Goal: Task Accomplishment & Management: Manage account settings

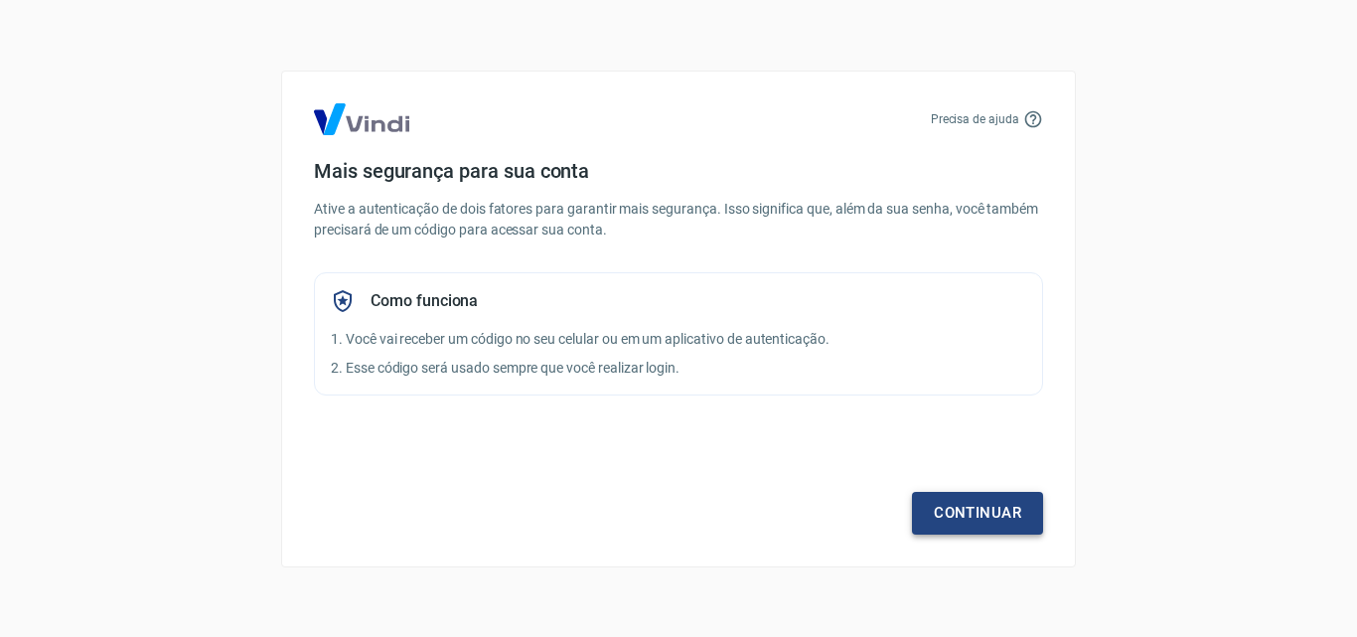
click at [1016, 472] on div "Continuar" at bounding box center [678, 476] width 729 height 115
click at [1023, 503] on link "Continuar" at bounding box center [977, 513] width 131 height 42
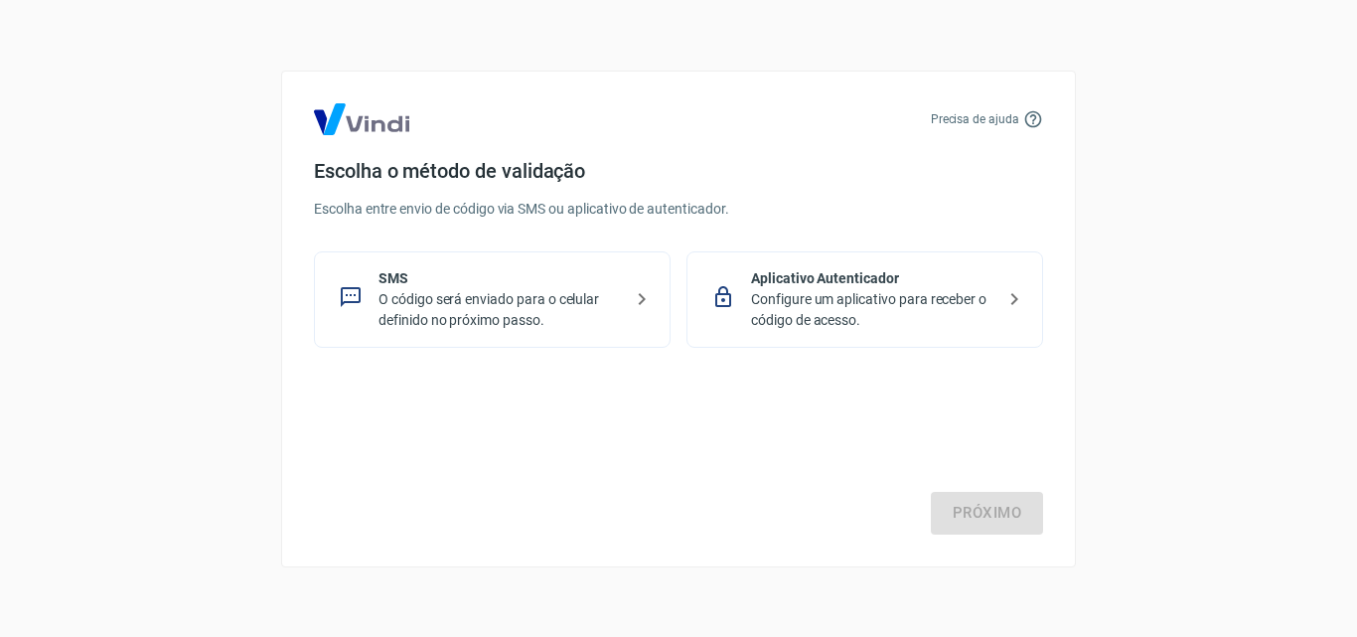
click at [611, 298] on p "O código será enviado para o celular definido no próximo passo." at bounding box center [500, 310] width 243 height 42
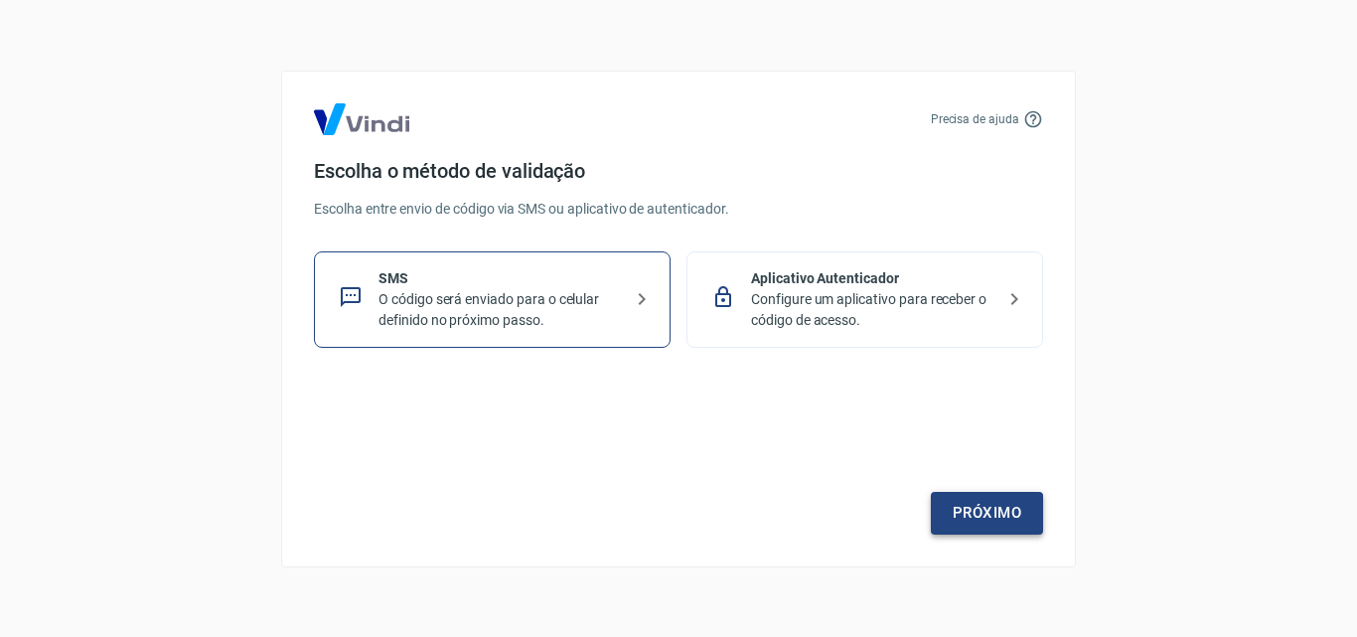
click at [994, 510] on link "Próximo" at bounding box center [987, 513] width 112 height 42
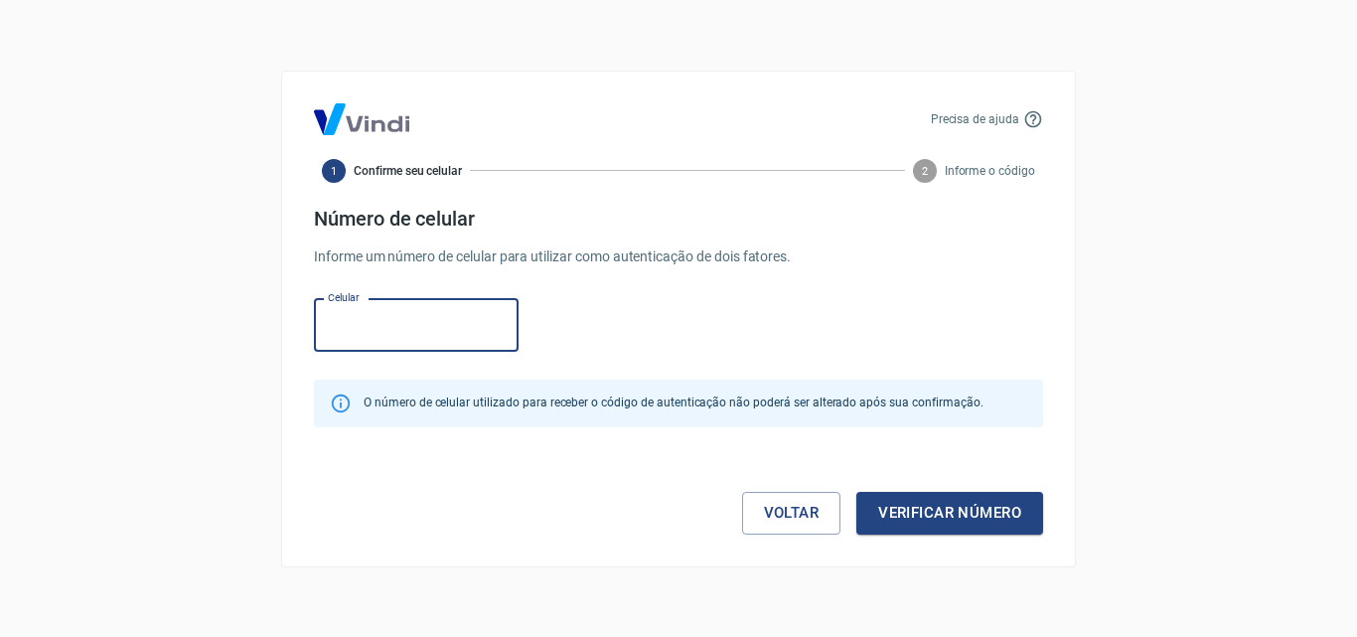
click at [447, 336] on input "Celular" at bounding box center [416, 325] width 205 height 53
type input "[PHONE_NUMBER]"
click at [967, 515] on button "Verificar número" at bounding box center [950, 513] width 187 height 42
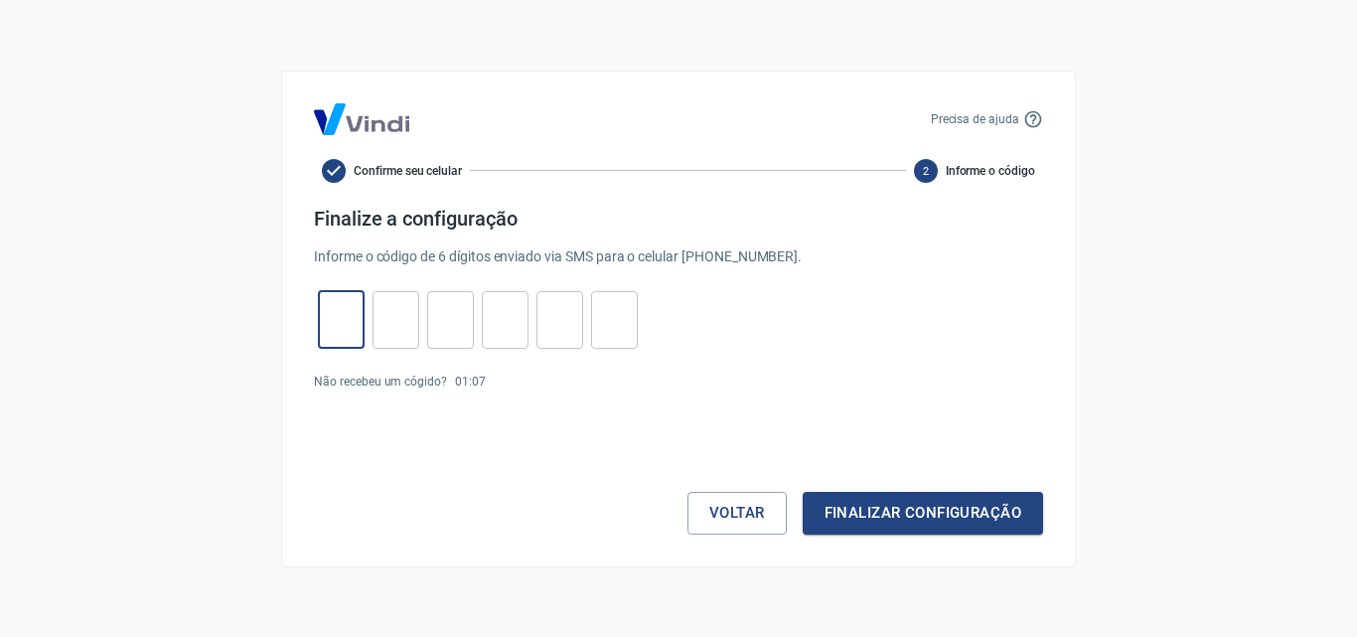
click at [347, 317] on input "tel" at bounding box center [341, 319] width 47 height 43
type input "8"
type input "0"
type input "5"
type input "9"
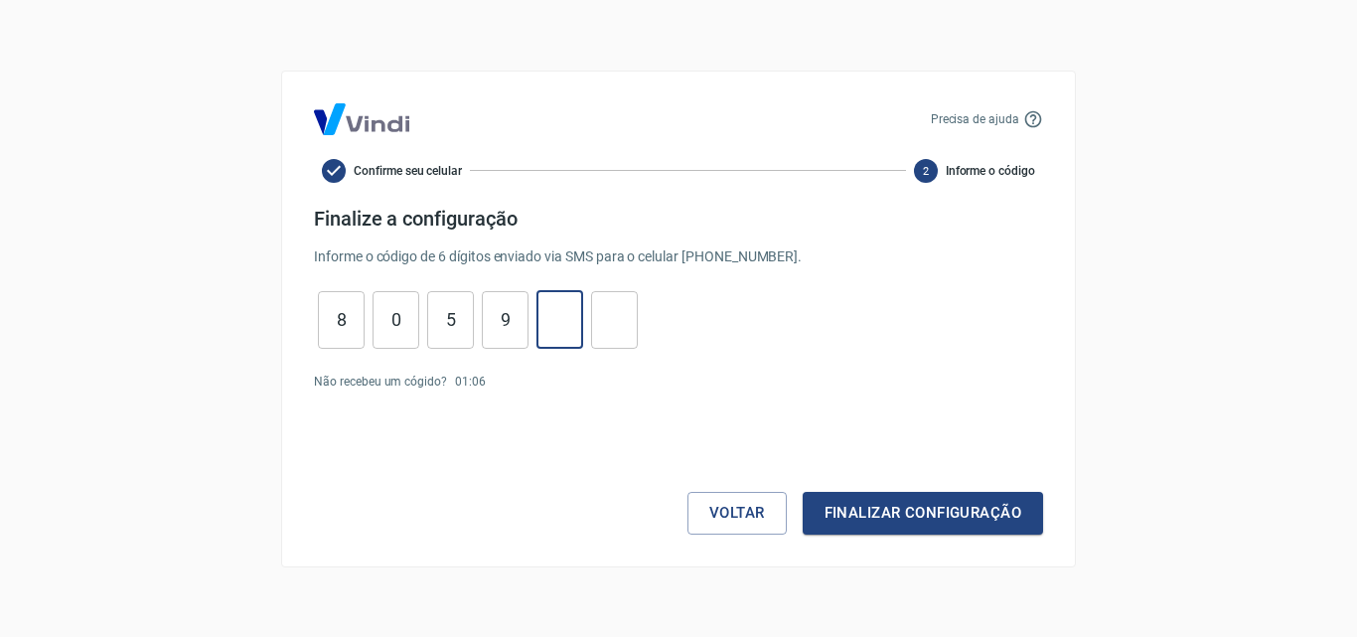
type input "0"
type input "4"
click at [921, 525] on button "Finalizar configuração" at bounding box center [923, 513] width 240 height 42
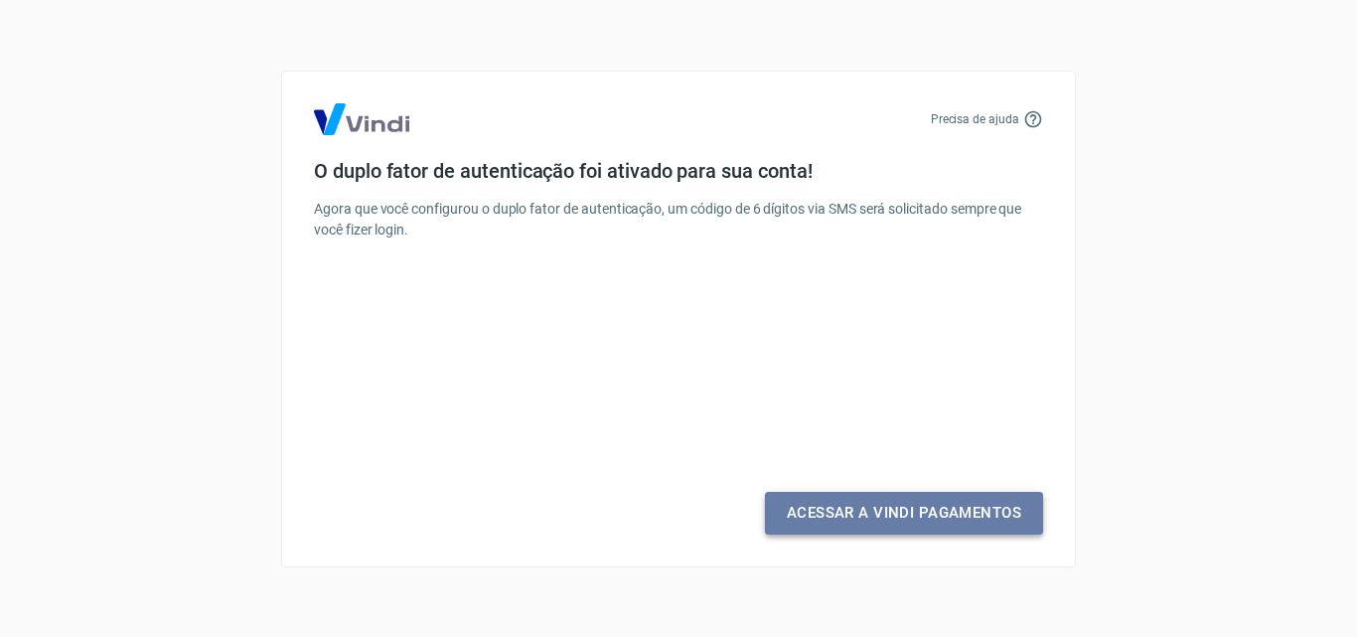
click at [907, 513] on link "Acessar a Vindi Pagamentos" at bounding box center [904, 513] width 278 height 42
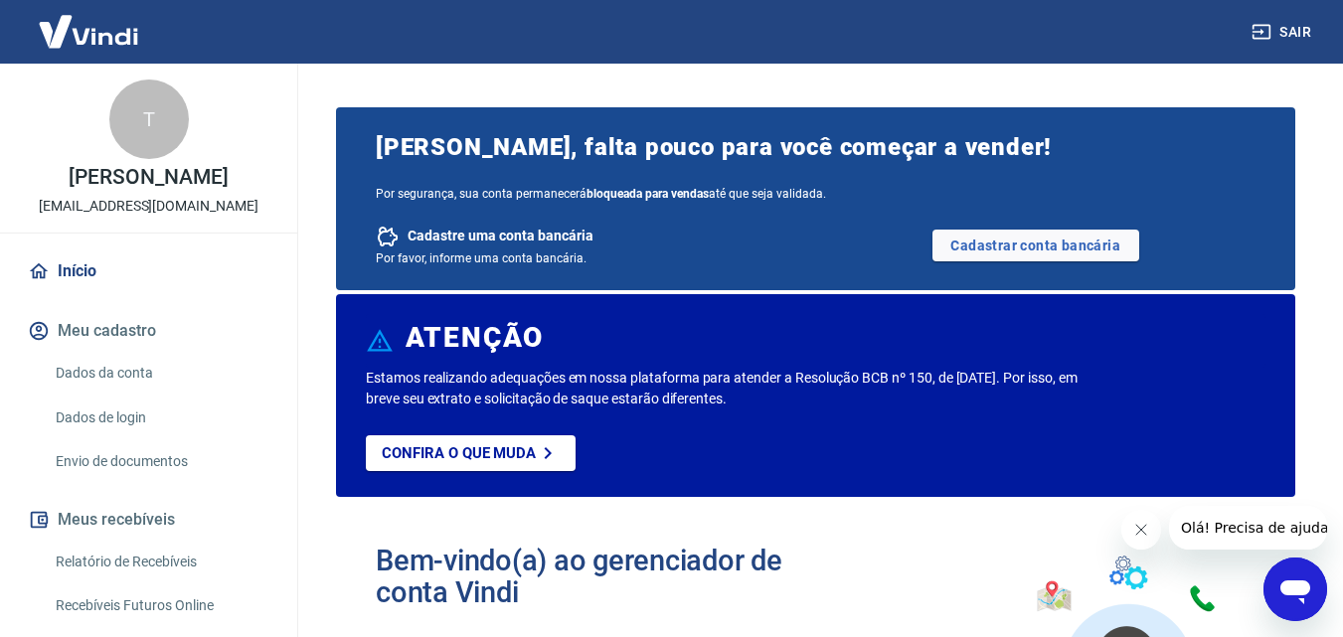
scroll to position [99, 0]
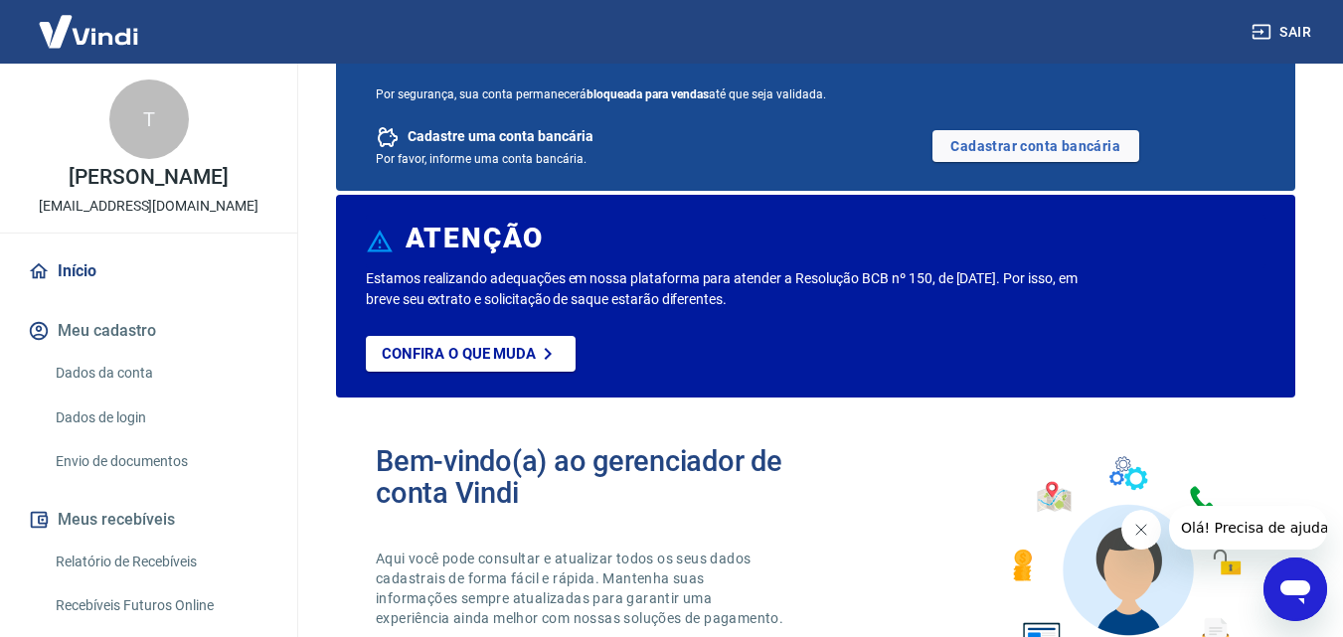
click at [120, 368] on link "Dados da conta" at bounding box center [161, 373] width 226 height 41
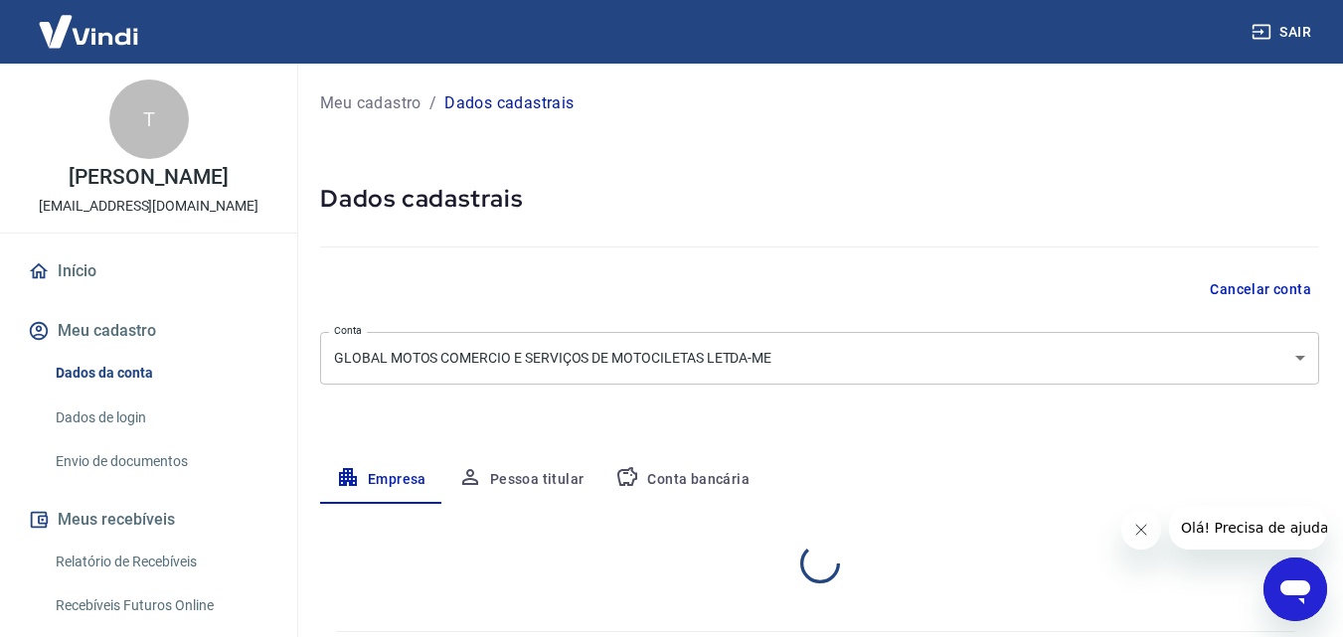
select select "SP"
select select "business"
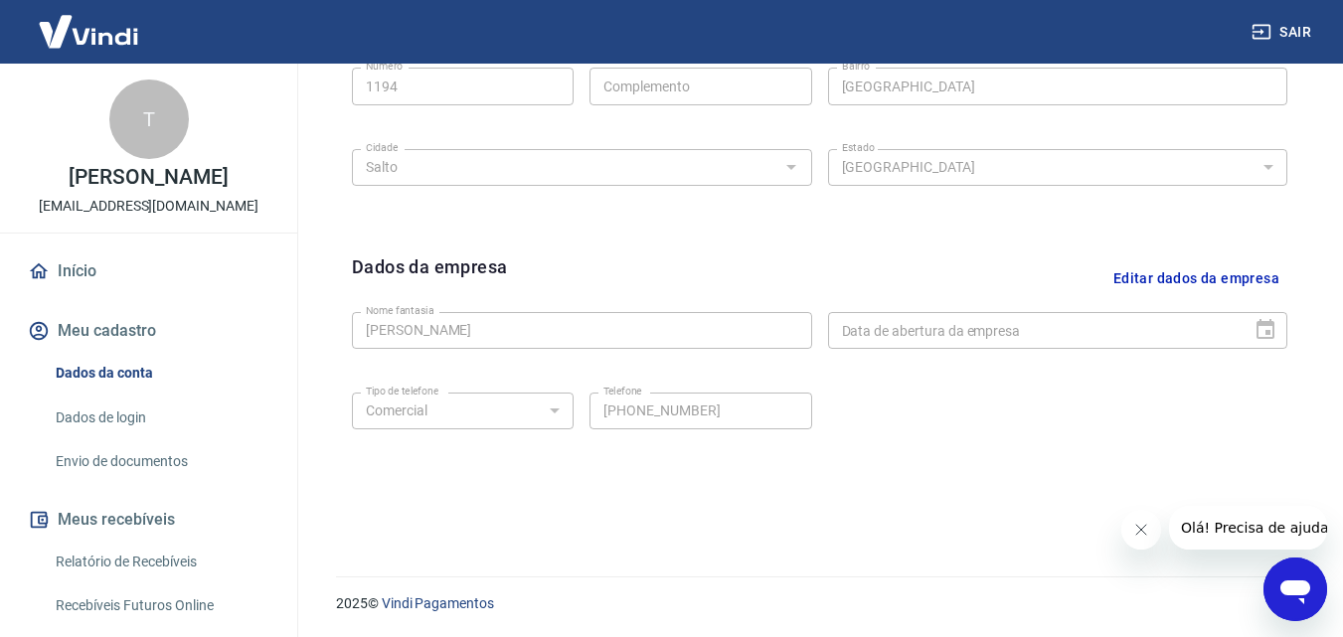
scroll to position [796, 0]
click at [1136, 533] on icon "Fechar mensagem da empresa" at bounding box center [1140, 530] width 16 height 16
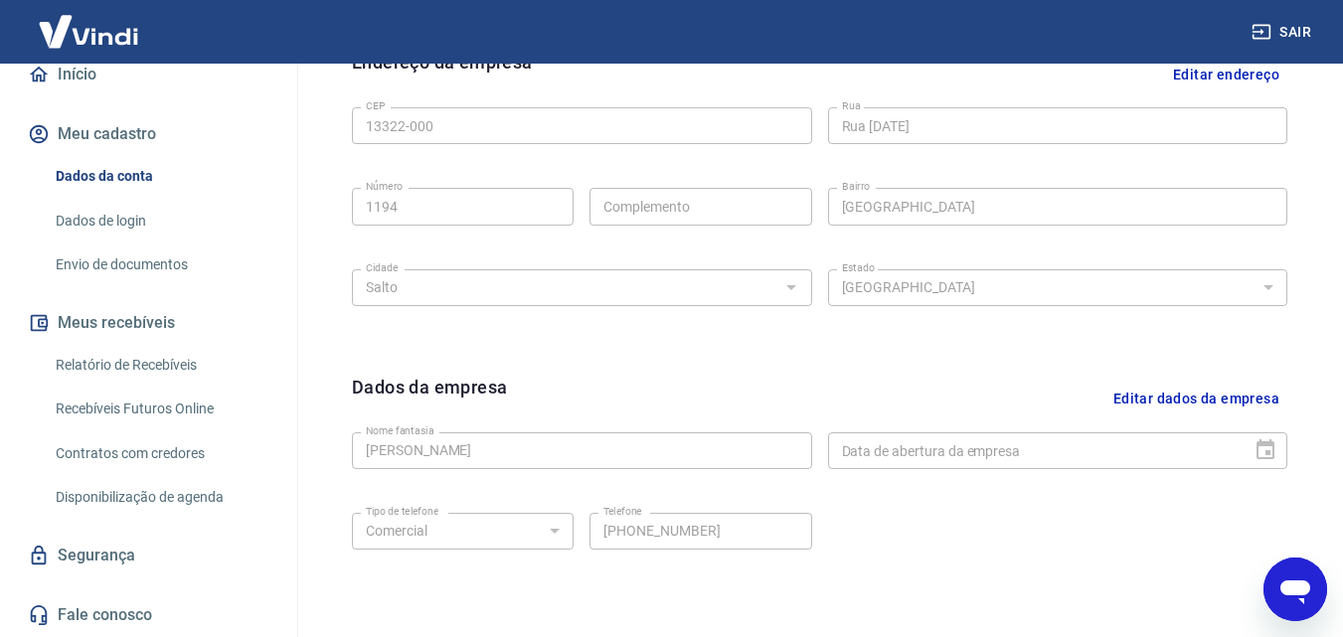
scroll to position [498, 0]
